Goal: Information Seeking & Learning: Learn about a topic

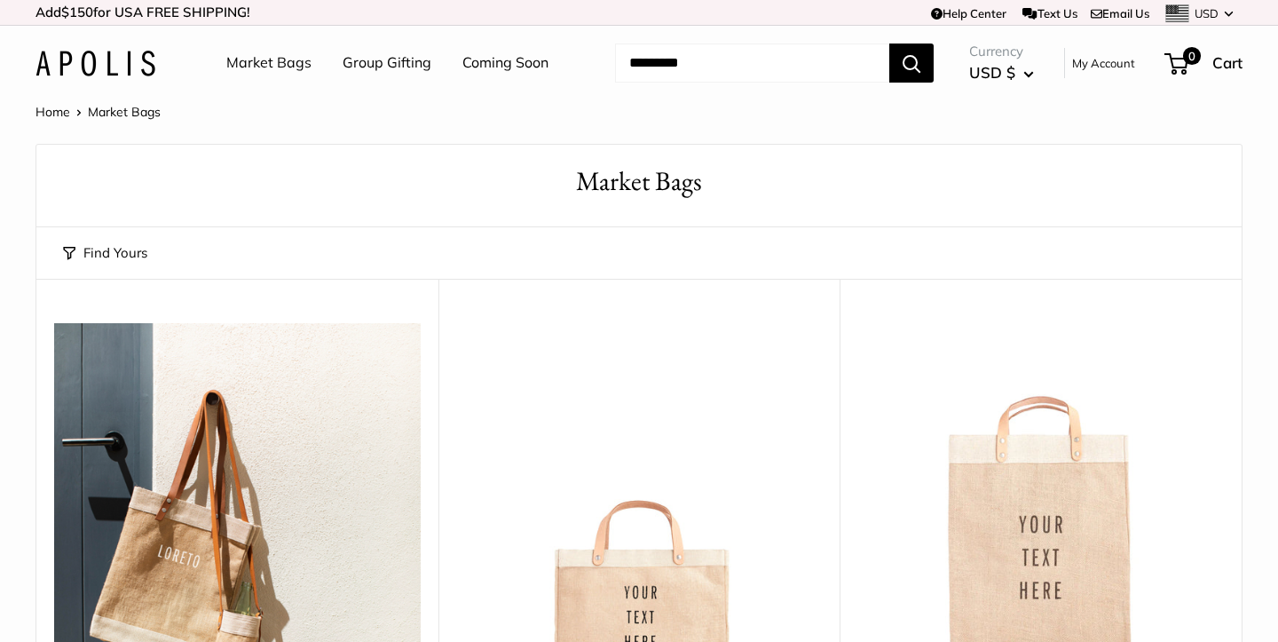
click at [385, 64] on link "Group Gifting" at bounding box center [387, 63] width 89 height 27
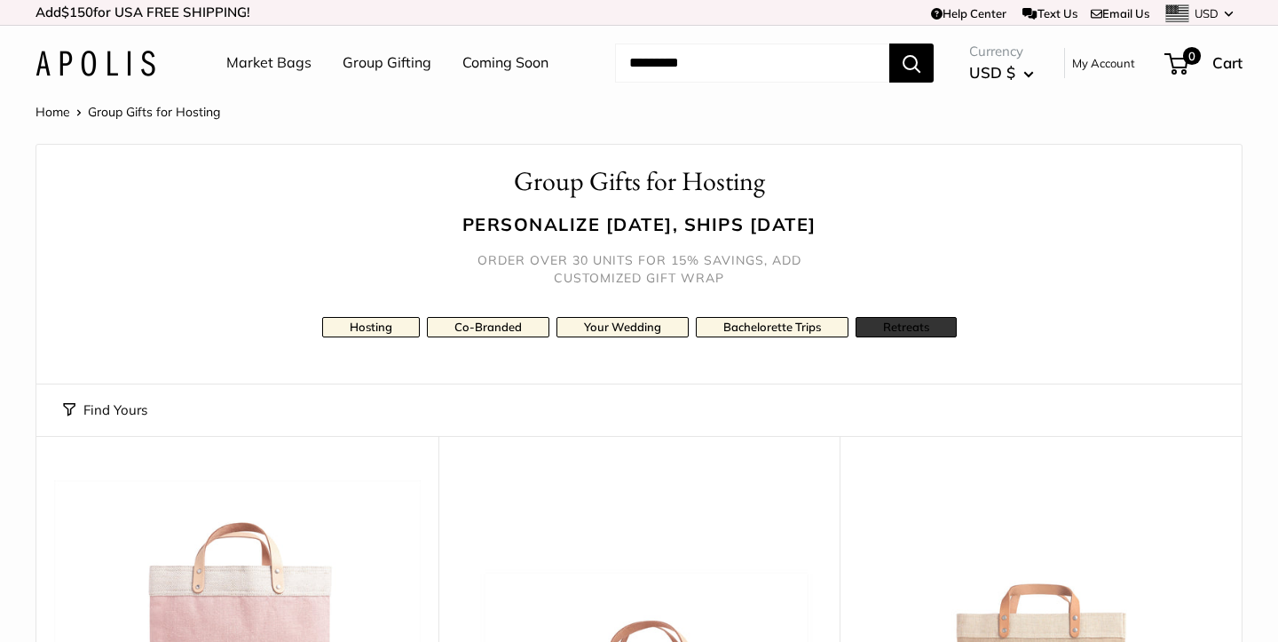
click at [887, 325] on link "Retreats" at bounding box center [905, 327] width 101 height 20
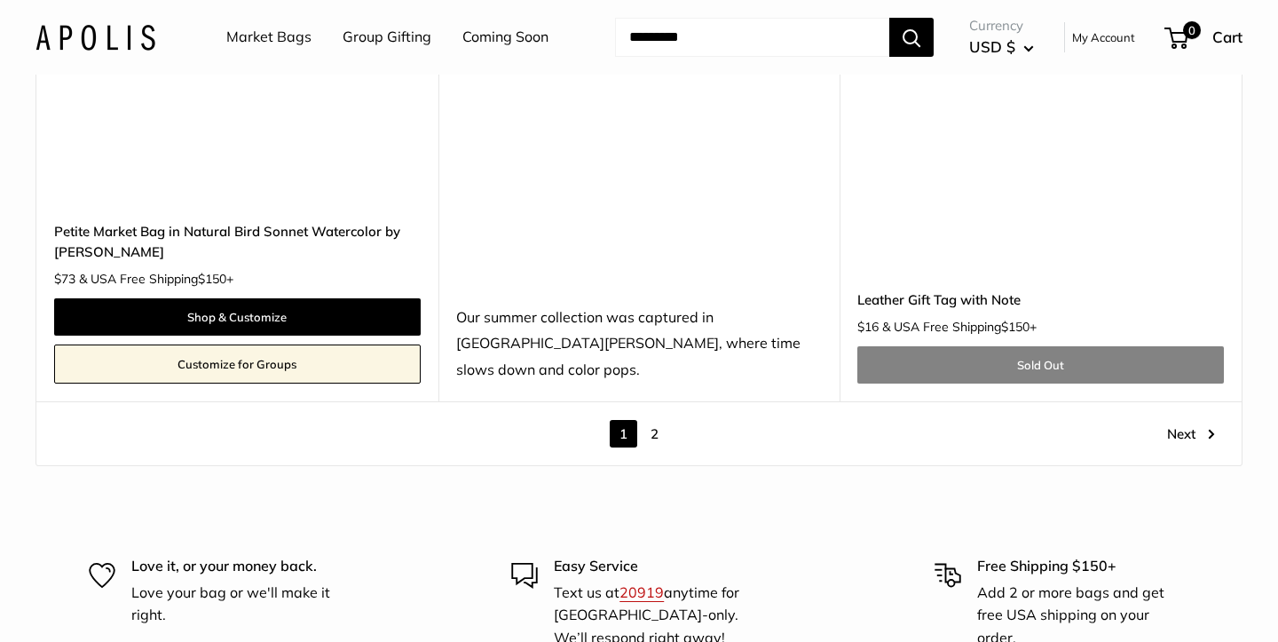
scroll to position [10027, 0]
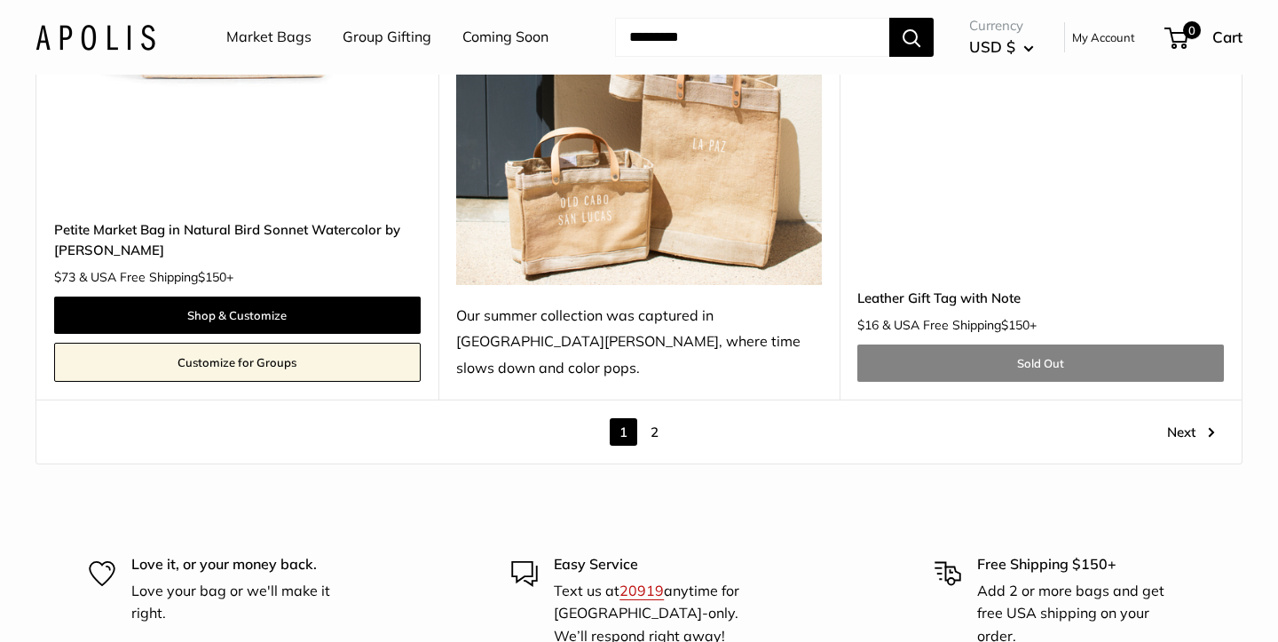
click at [662, 418] on link "2" at bounding box center [655, 432] width 28 height 28
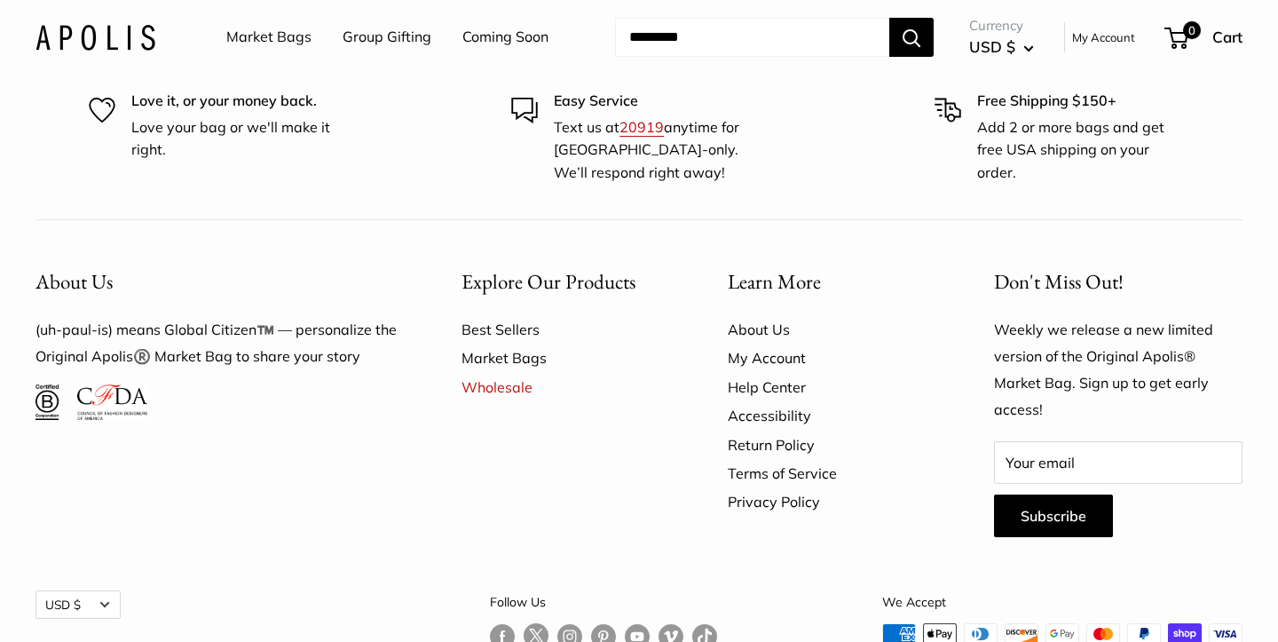
scroll to position [8612, 0]
click at [507, 316] on link "Best Sellers" at bounding box center [563, 330] width 204 height 28
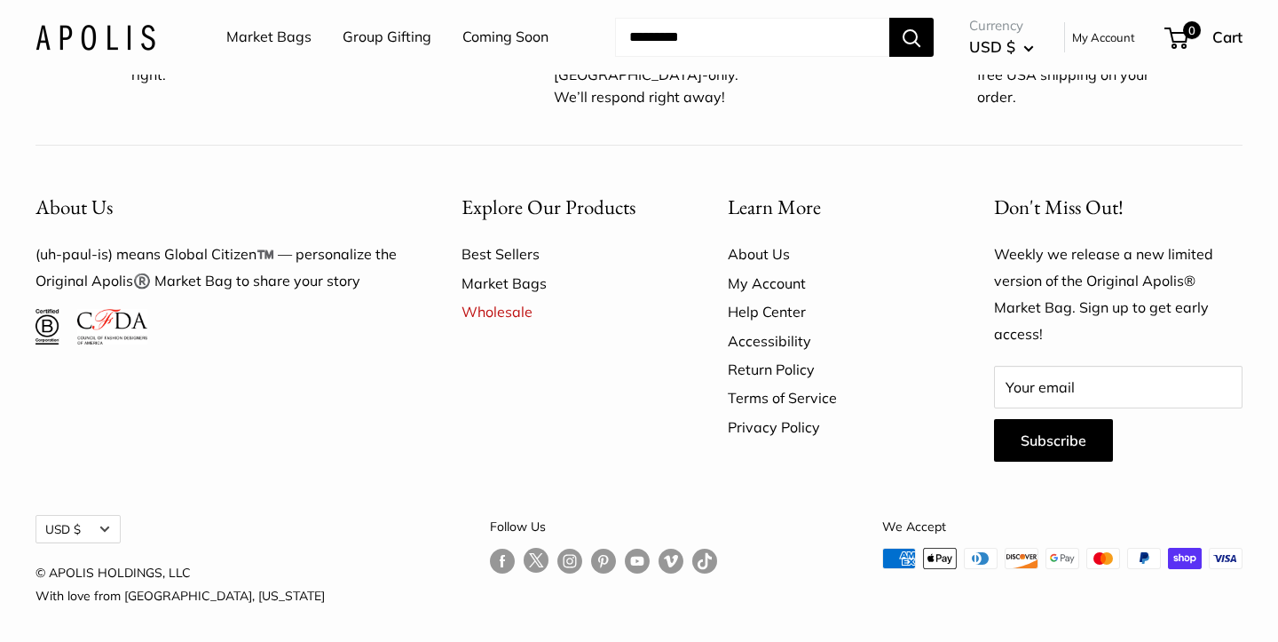
scroll to position [2224, 0]
click at [557, 550] on link "Follow us on Instagram" at bounding box center [569, 561] width 25 height 26
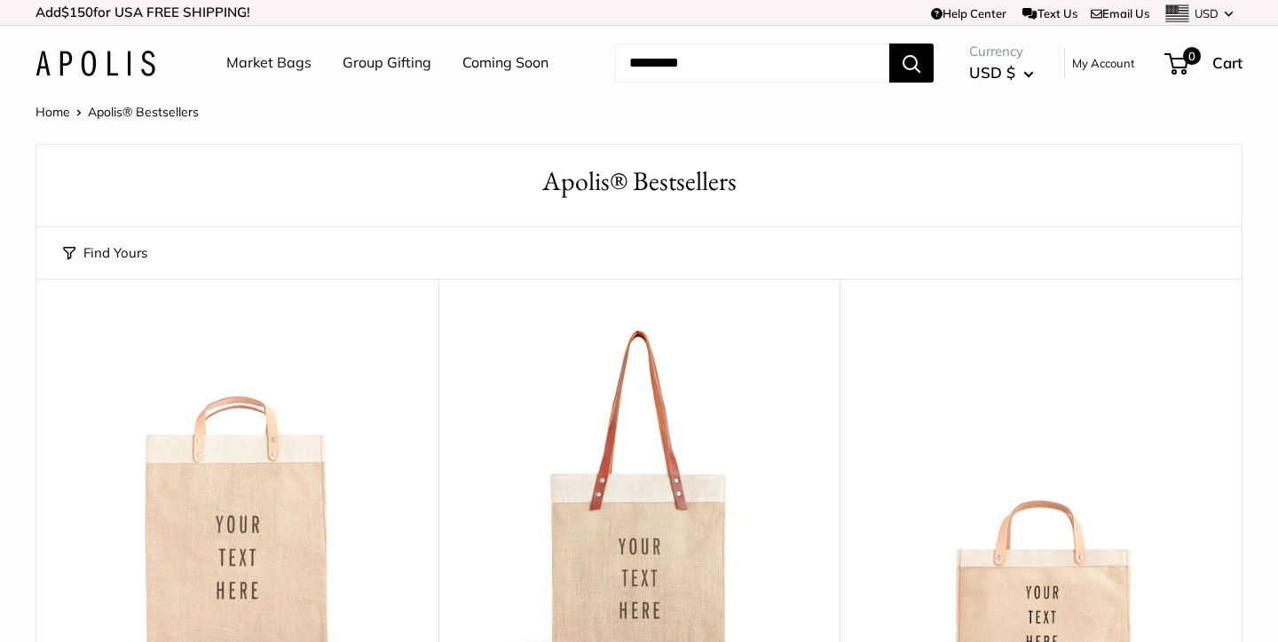
scroll to position [0, 0]
click at [383, 62] on link "Group Gifting" at bounding box center [387, 63] width 89 height 27
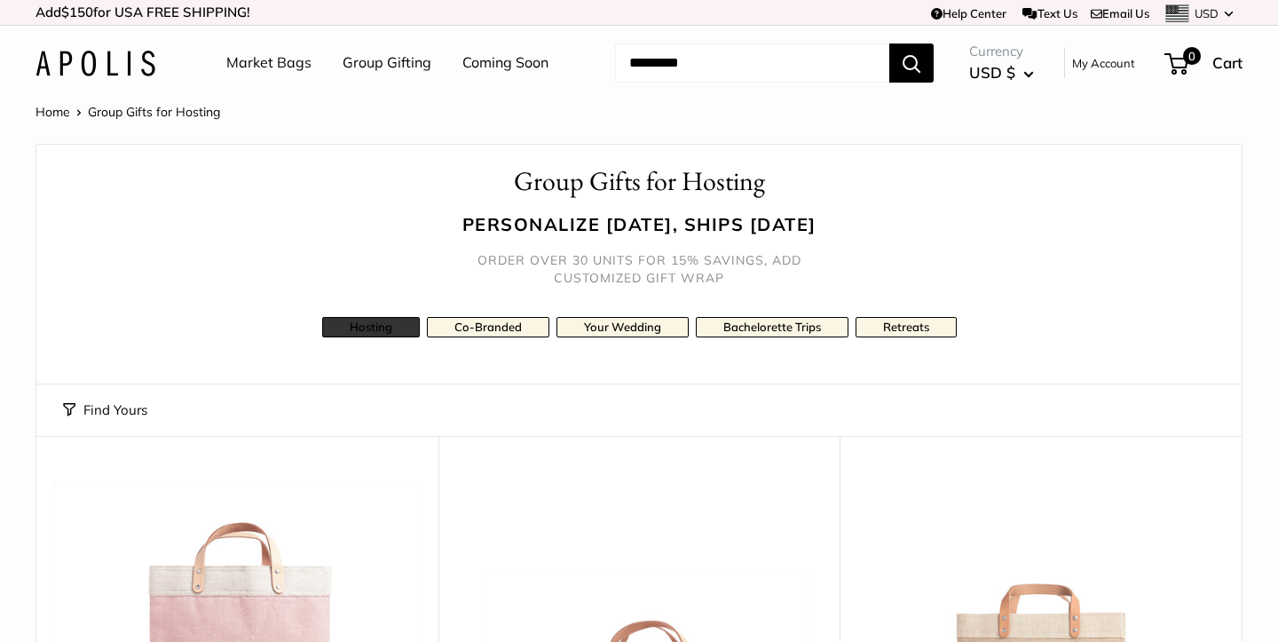
click at [379, 323] on link "Hosting" at bounding box center [371, 327] width 98 height 20
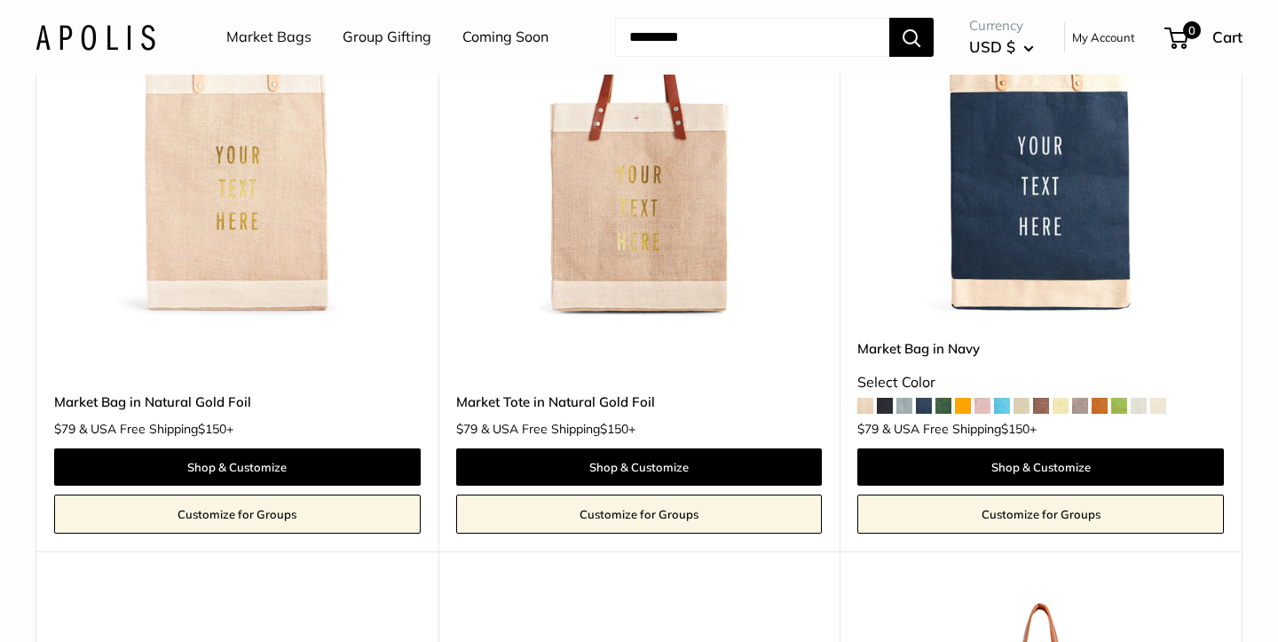
scroll to position [2986, 0]
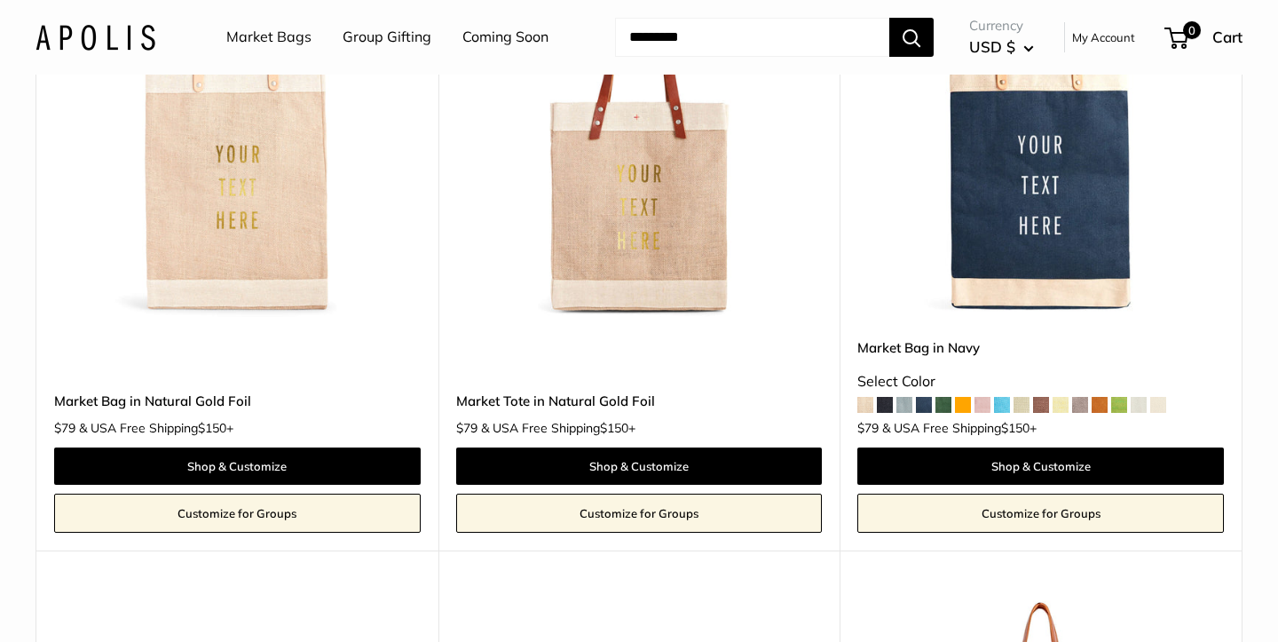
click at [0, 0] on img at bounding box center [0, 0] width 0 height 0
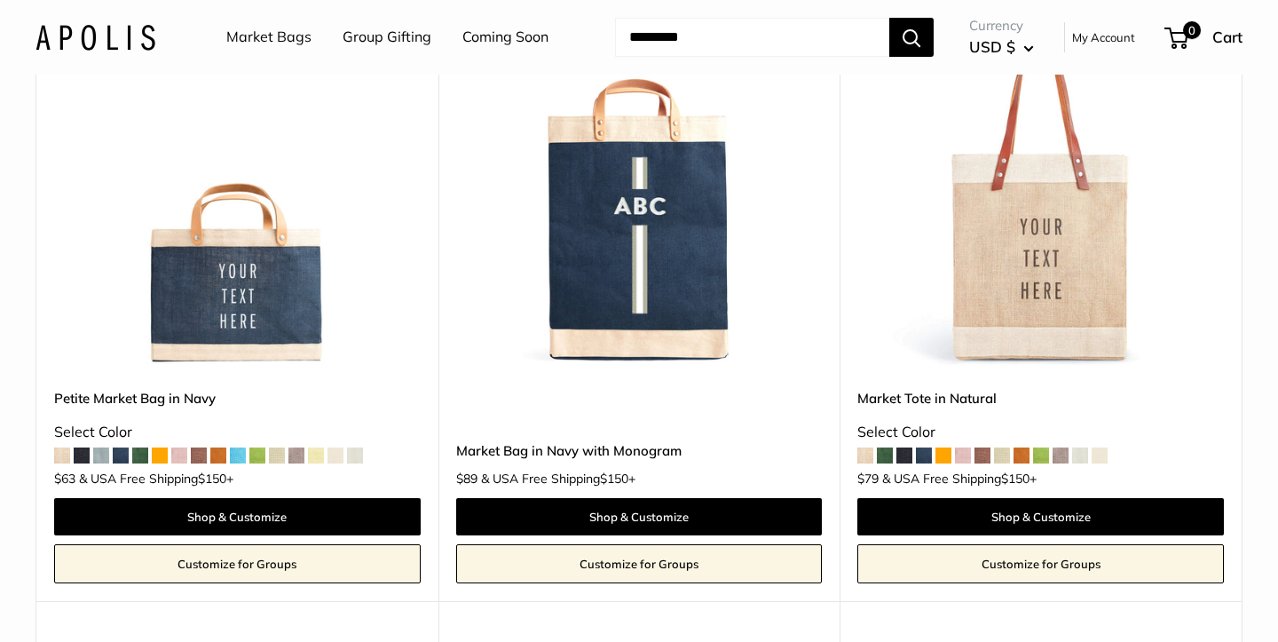
scroll to position [3579, 0]
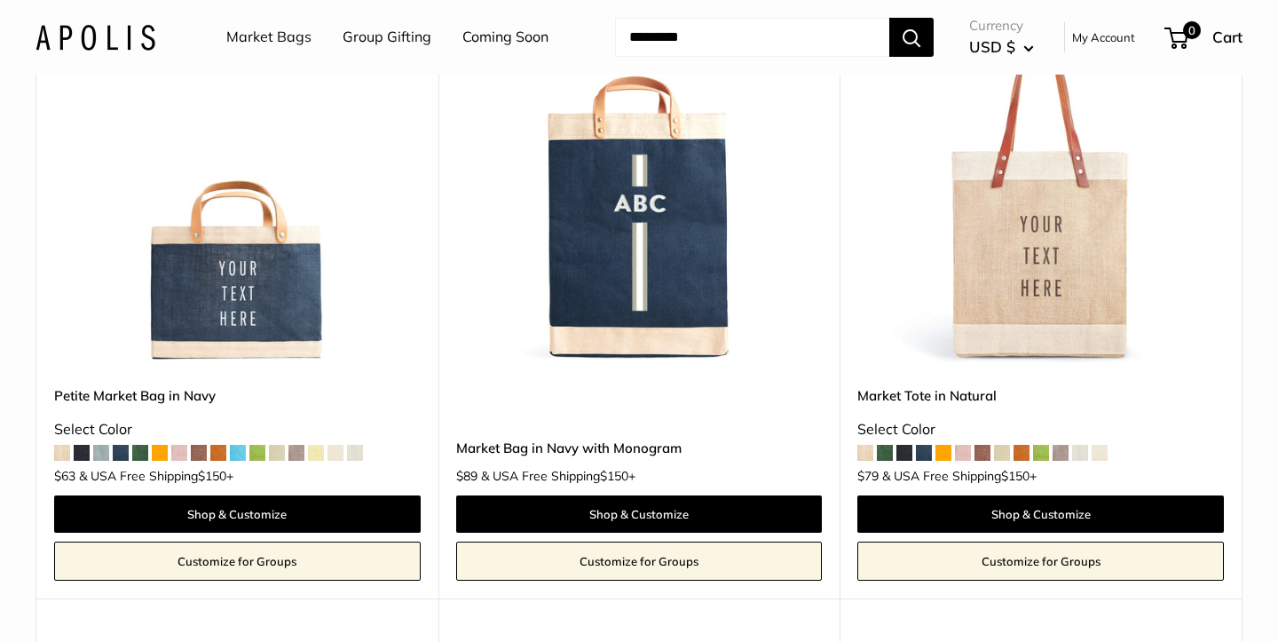
click at [0, 0] on img at bounding box center [0, 0] width 0 height 0
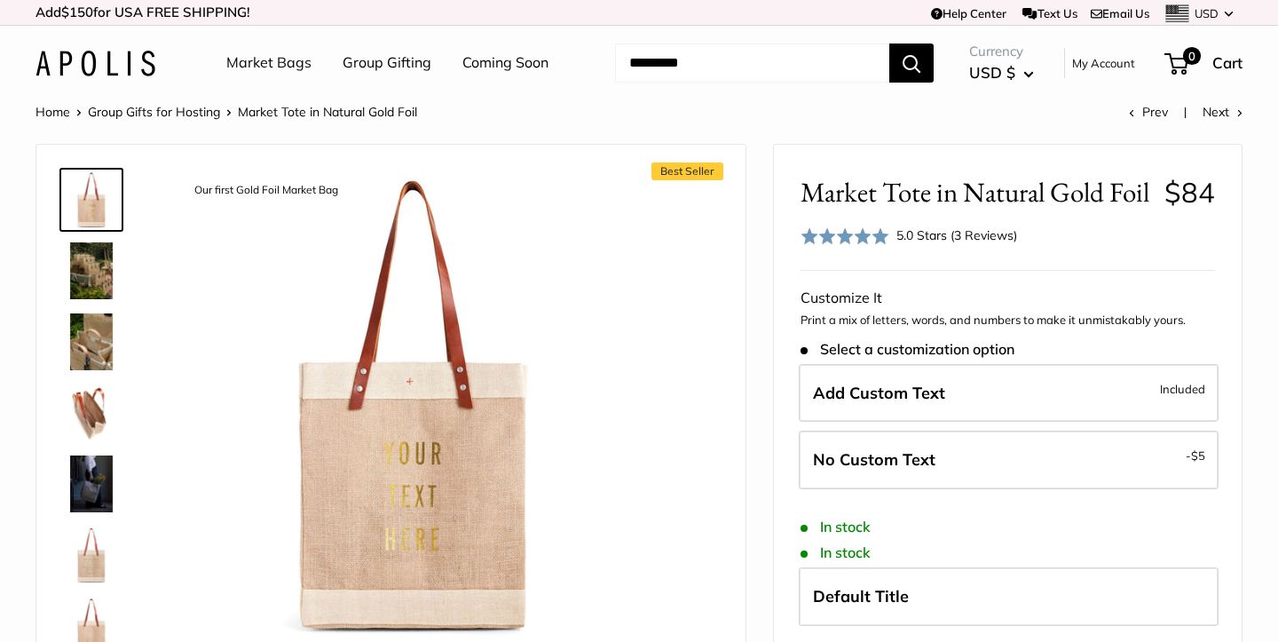
click at [93, 276] on img at bounding box center [91, 270] width 57 height 57
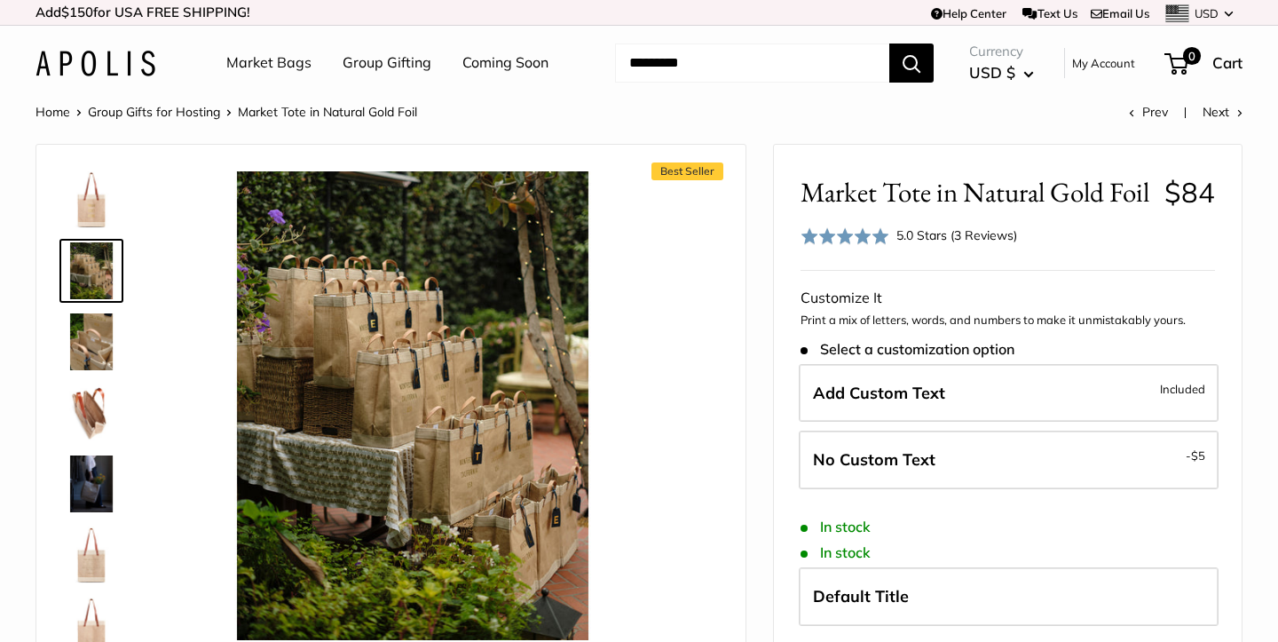
click at [94, 335] on img at bounding box center [91, 341] width 57 height 57
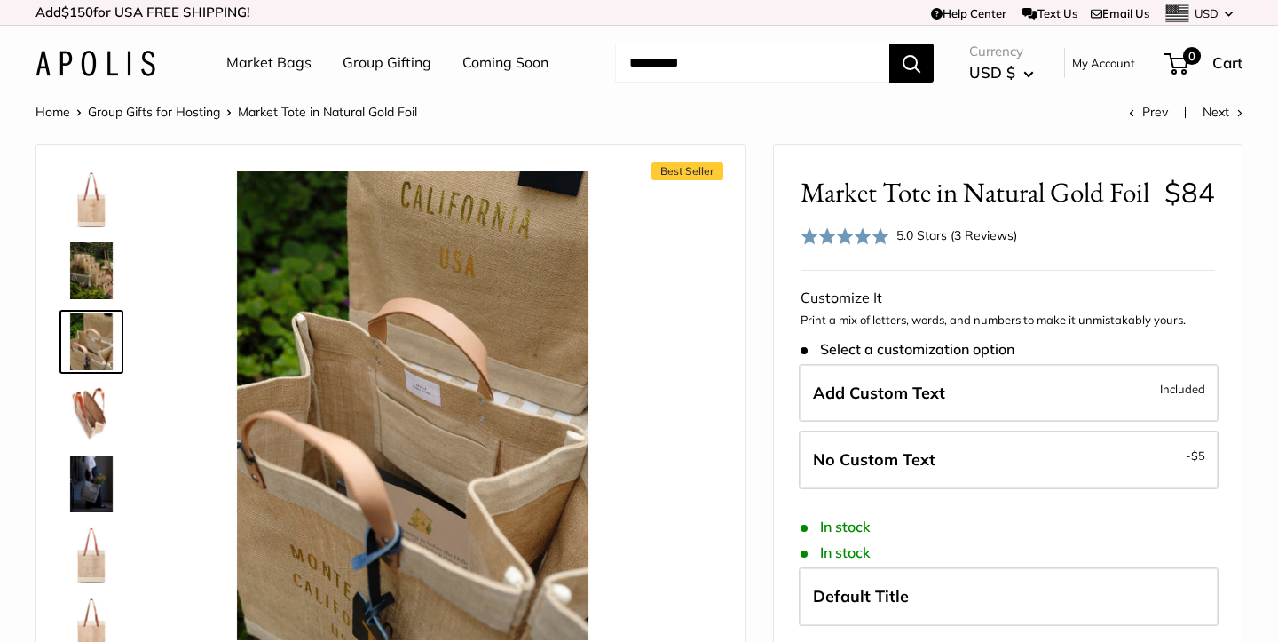
click at [98, 486] on img at bounding box center [91, 483] width 57 height 57
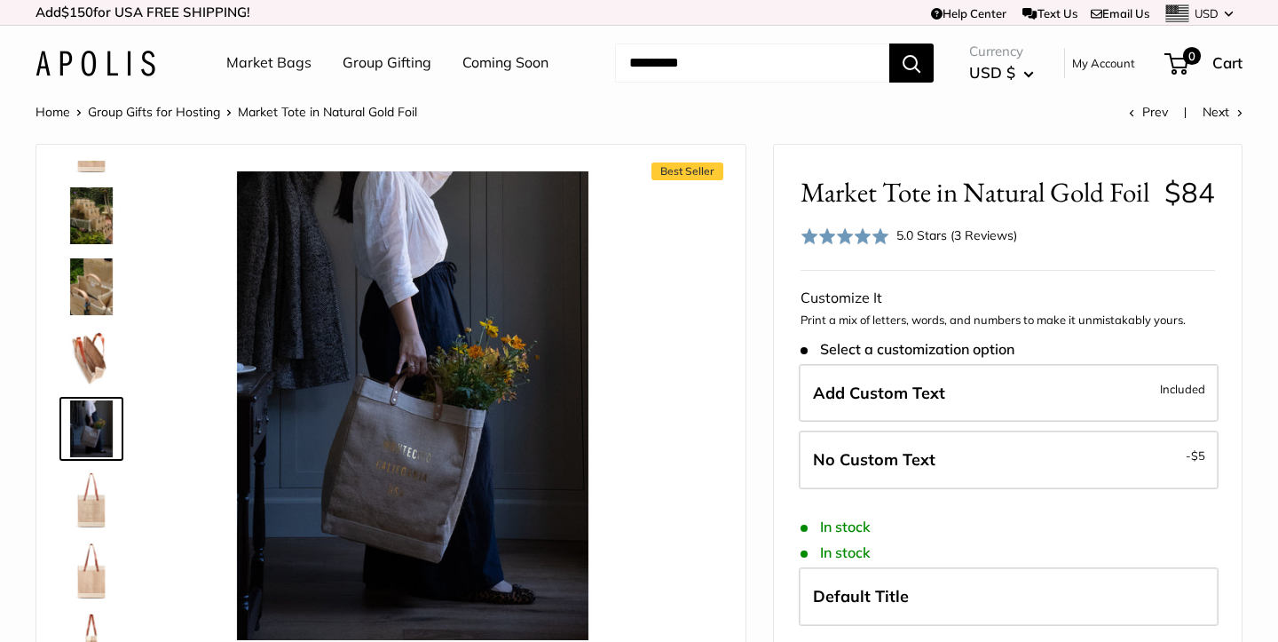
click at [91, 561] on img at bounding box center [91, 570] width 57 height 57
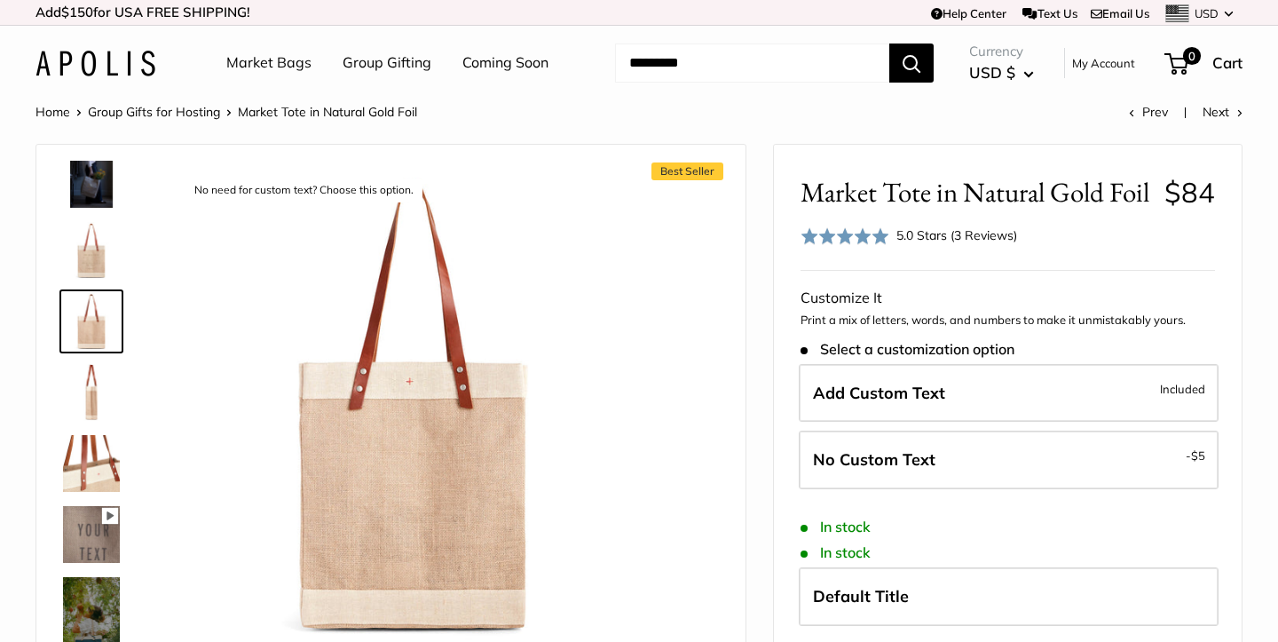
scroll to position [304, 0]
click at [92, 601] on img at bounding box center [91, 630] width 57 height 106
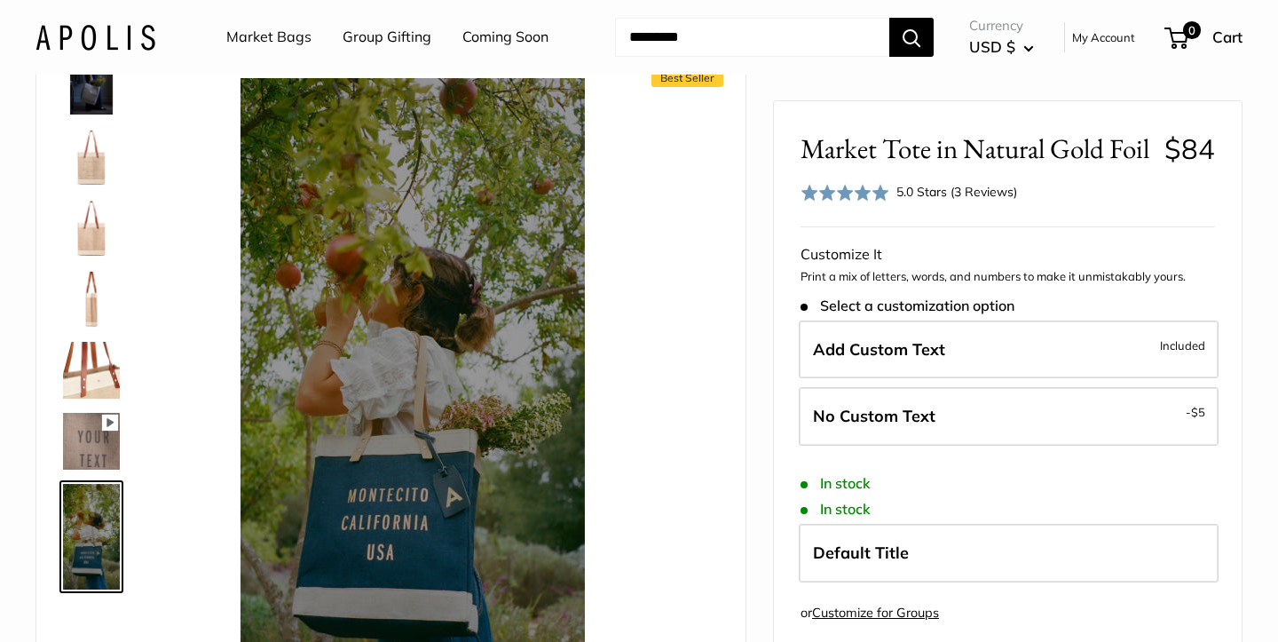
scroll to position [84, 0]
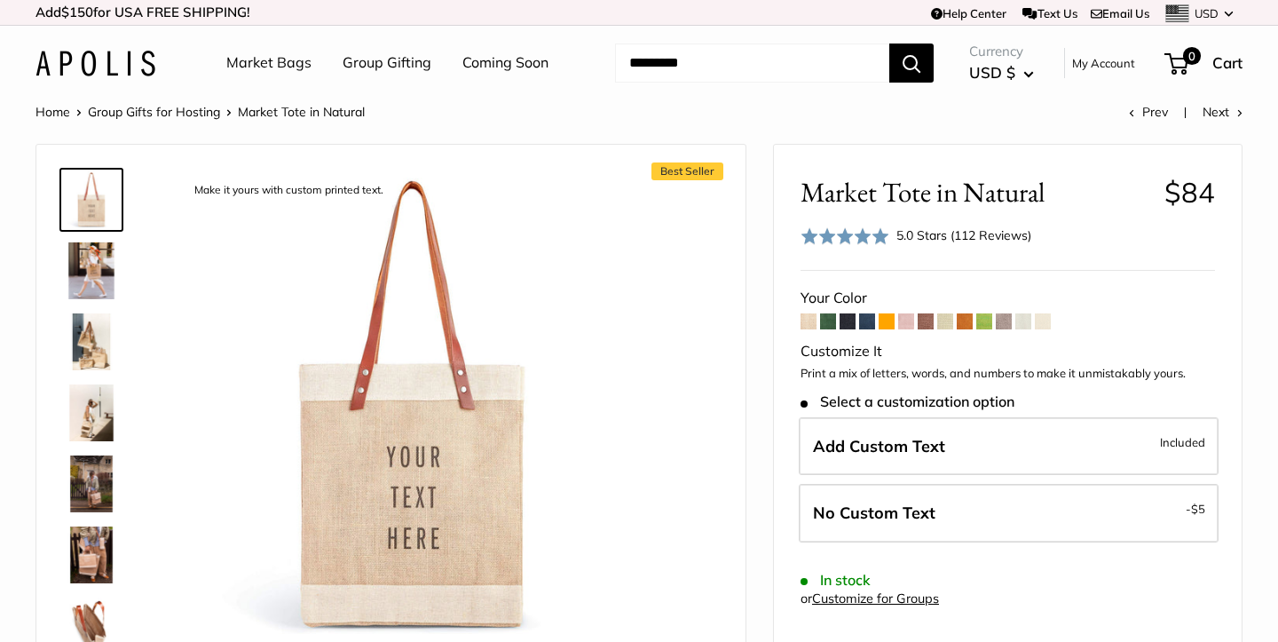
click at [93, 555] on img at bounding box center [91, 554] width 57 height 57
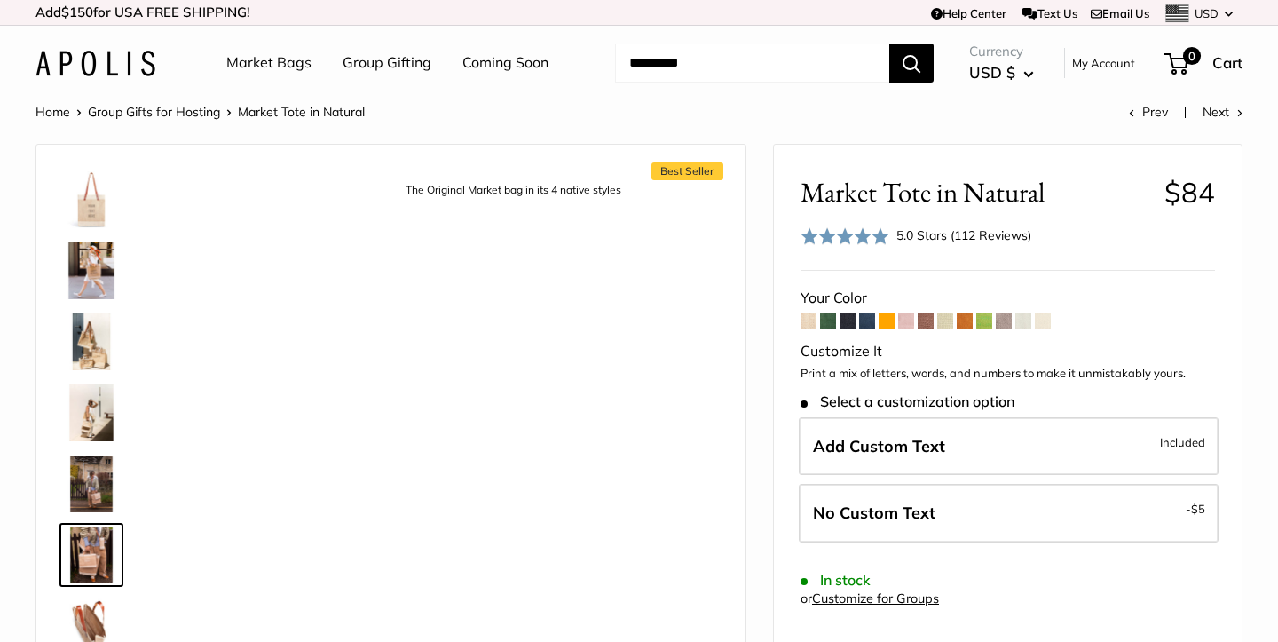
scroll to position [126, 0]
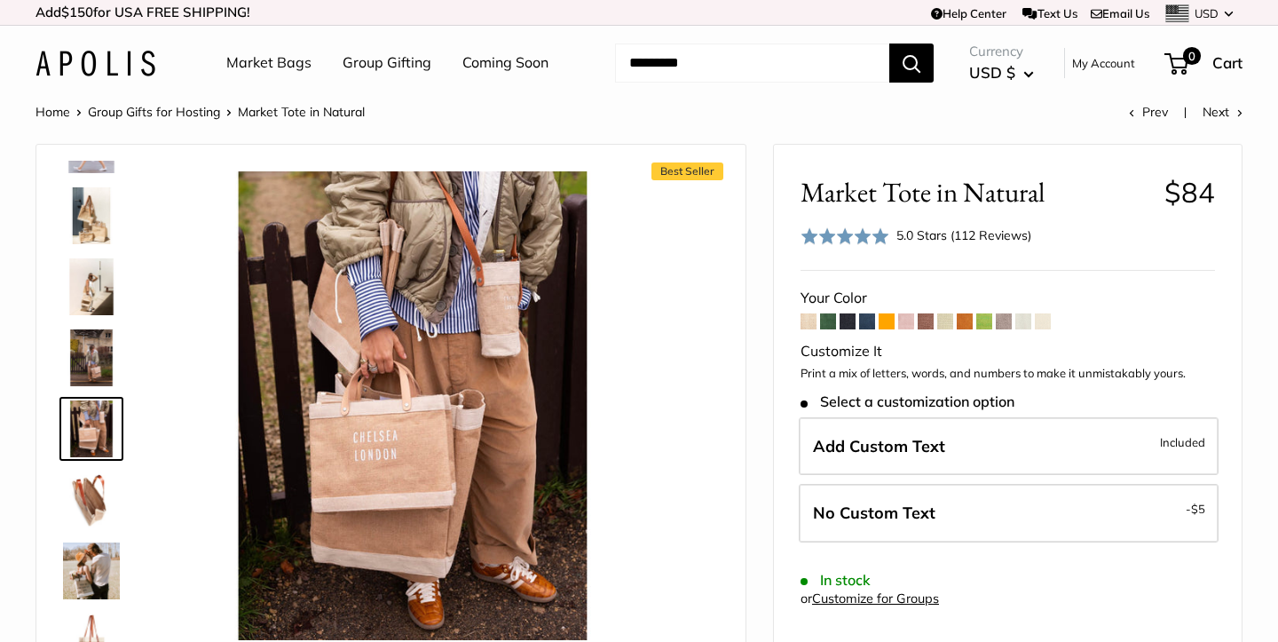
click at [98, 342] on img at bounding box center [91, 357] width 57 height 57
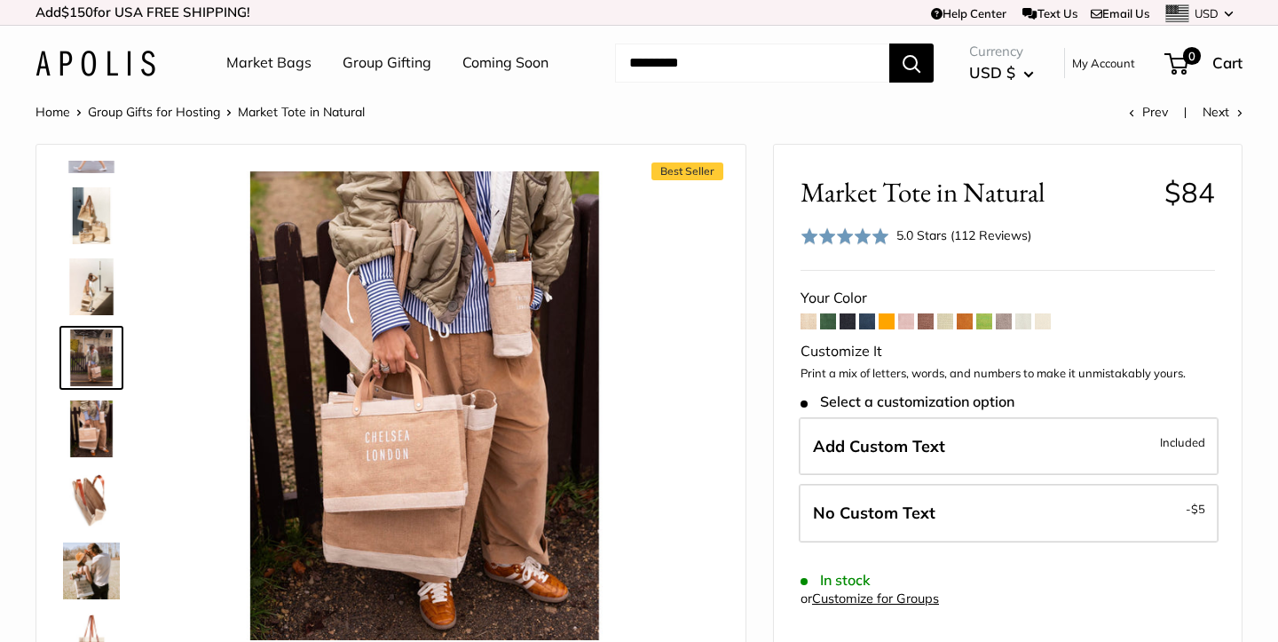
scroll to position [55, 0]
